Goal: Information Seeking & Learning: Find specific fact

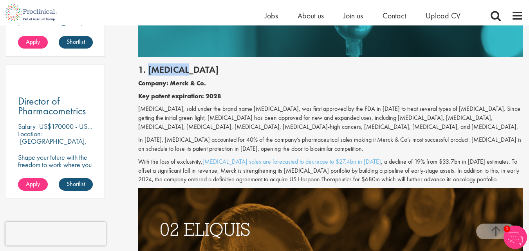
scroll to position [548, 0]
click at [192, 72] on h2 "1. [MEDICAL_DATA]" at bounding box center [330, 70] width 385 height 10
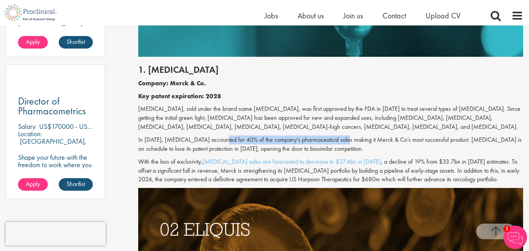
drag, startPoint x: 221, startPoint y: 140, endPoint x: 345, endPoint y: 135, distance: 123.8
click at [345, 135] on p "In [DATE], [MEDICAL_DATA] accounted for 40% of the company’s pharmaceutical sal…" at bounding box center [330, 144] width 385 height 18
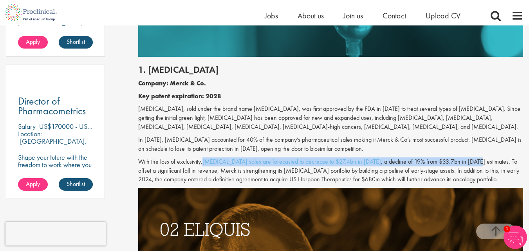
drag, startPoint x: 203, startPoint y: 162, endPoint x: 457, endPoint y: 164, distance: 253.7
click at [457, 164] on p "With the loss of exclusivity, [MEDICAL_DATA] sales are forecasted to decrease t…" at bounding box center [330, 170] width 385 height 27
copy p "[MEDICAL_DATA] sales are forecasted to decrease to $27.4bn in [DATE] , a declin…"
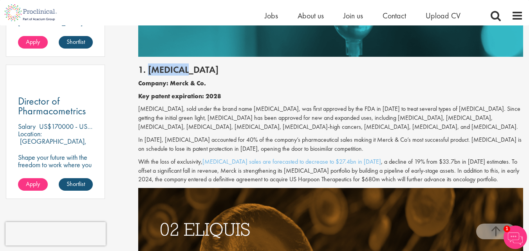
drag, startPoint x: 149, startPoint y: 70, endPoint x: 192, endPoint y: 70, distance: 43.1
click at [192, 70] on h2 "1. [MEDICAL_DATA]" at bounding box center [330, 70] width 385 height 10
copy h2 "[MEDICAL_DATA]"
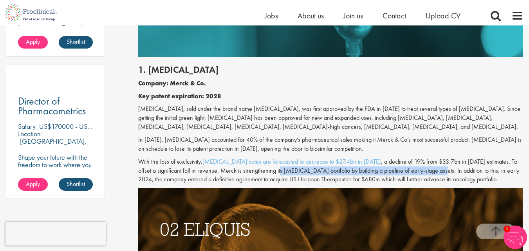
drag, startPoint x: 262, startPoint y: 170, endPoint x: 428, endPoint y: 171, distance: 165.6
click at [428, 171] on p "With the loss of exclusivity, [MEDICAL_DATA] sales are forecasted to decrease t…" at bounding box center [330, 170] width 385 height 27
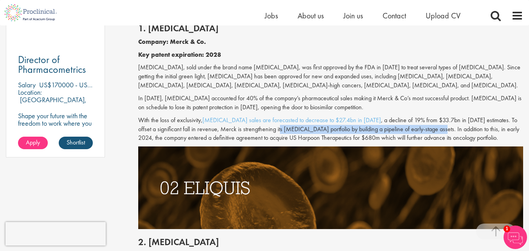
scroll to position [626, 0]
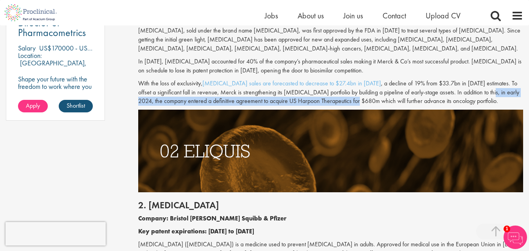
drag, startPoint x: 475, startPoint y: 94, endPoint x: 341, endPoint y: 104, distance: 135.1
click at [341, 104] on p "With the loss of exclusivity, [MEDICAL_DATA] sales are forecasted to decrease t…" at bounding box center [330, 92] width 385 height 27
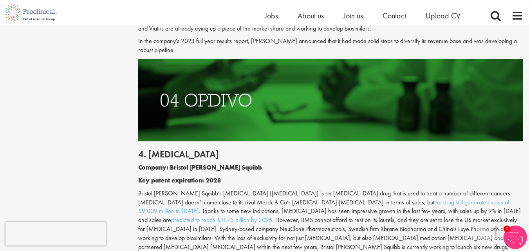
scroll to position [1096, 0]
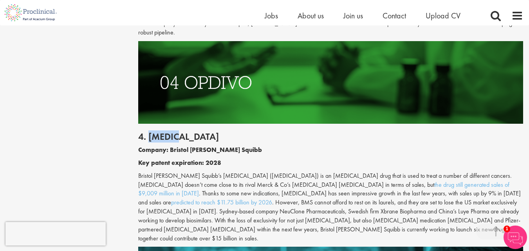
drag, startPoint x: 151, startPoint y: 128, endPoint x: 187, endPoint y: 128, distance: 36.4
click at [187, 132] on h2 "4. [MEDICAL_DATA]" at bounding box center [330, 137] width 385 height 10
copy h2 "[MEDICAL_DATA]"
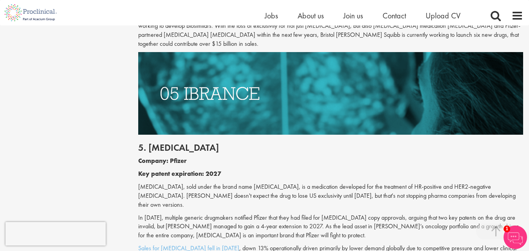
scroll to position [1292, 0]
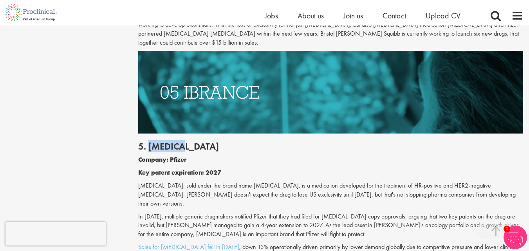
drag, startPoint x: 149, startPoint y: 129, endPoint x: 184, endPoint y: 130, distance: 34.9
click at [184, 141] on h2 "5. [MEDICAL_DATA]" at bounding box center [330, 146] width 385 height 10
copy h2 "[MEDICAL_DATA]"
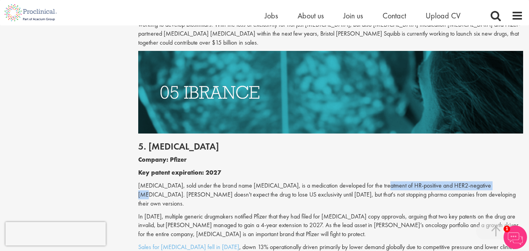
drag, startPoint x: 371, startPoint y: 168, endPoint x: 479, endPoint y: 166, distance: 108.1
click at [479, 181] on p "[MEDICAL_DATA], sold under the brand name [MEDICAL_DATA], is a medication devel…" at bounding box center [330, 194] width 385 height 27
copy p "HR-positive and HER2-negative [MEDICAL_DATA]"
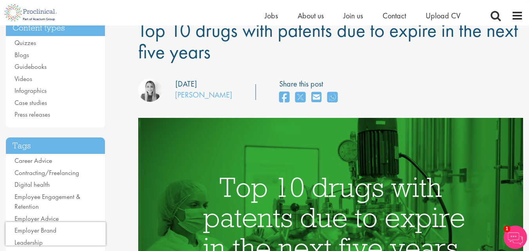
scroll to position [0, 0]
